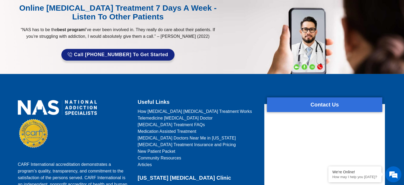
scroll to position [1729, 0]
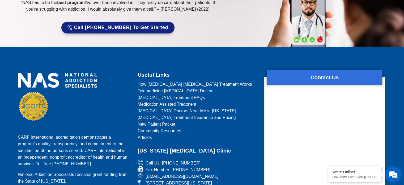
click at [194, 81] on span "How [MEDICAL_DATA] [MEDICAL_DATA] Treatment Works" at bounding box center [195, 84] width 114 height 7
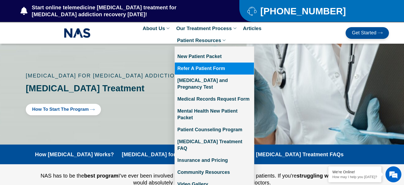
click at [212, 72] on link "Refer A Patient Form" at bounding box center [214, 68] width 79 height 12
